Goal: Task Accomplishment & Management: Use online tool/utility

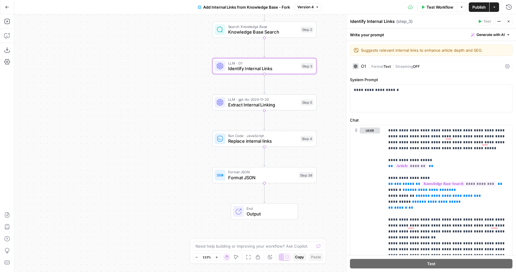
click at [509, 23] on icon "button" at bounding box center [509, 22] width 4 height 4
click at [509, 23] on div "Identify Internal Links Identify Internal Links ( step_3 ) Test Actions Close" at bounding box center [431, 22] width 162 height 8
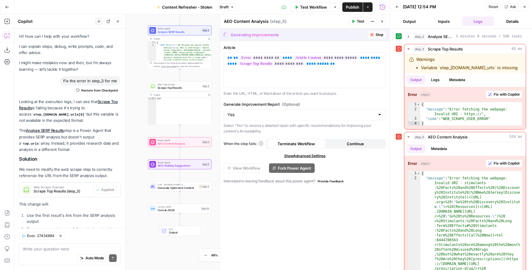
scroll to position [497, 0]
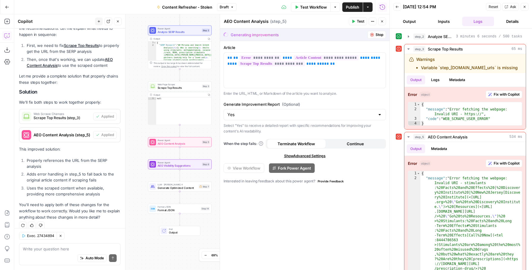
click at [352, 8] on span "Publish" at bounding box center [352, 7] width 13 height 6
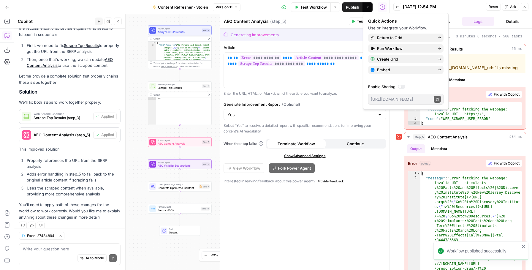
click at [525, 6] on icon "button" at bounding box center [525, 7] width 4 height 4
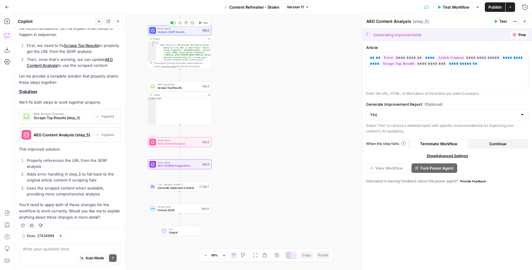
click at [184, 31] on span "Analyze SERP Results" at bounding box center [179, 32] width 43 height 4
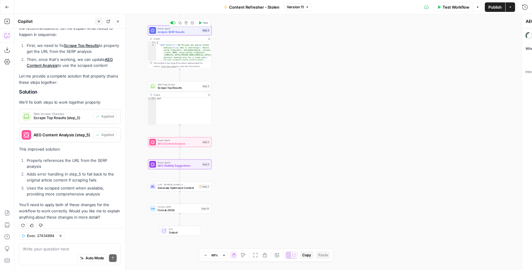
type textarea "Analyze SERP Results"
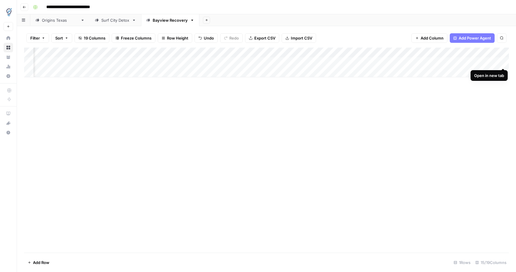
scroll to position [0, 434]
